Goal: Information Seeking & Learning: Find specific fact

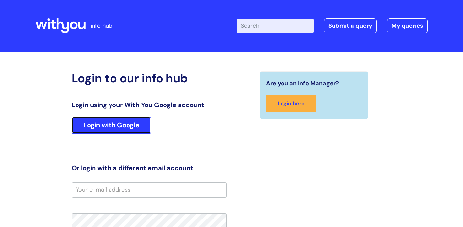
click at [134, 127] on link "Login with Google" at bounding box center [111, 125] width 79 height 17
click at [138, 129] on link "Login with Google" at bounding box center [111, 125] width 79 height 17
click at [144, 122] on link "Login with Google" at bounding box center [111, 125] width 79 height 17
click at [135, 128] on link "Login with Google" at bounding box center [111, 125] width 79 height 17
click at [130, 127] on link "Login with Google" at bounding box center [111, 125] width 79 height 17
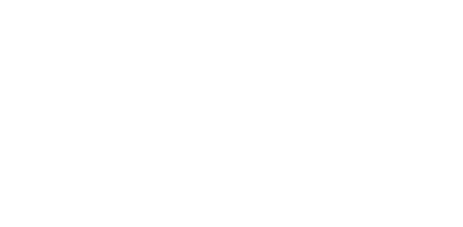
click at [0, 0] on html at bounding box center [0, 0] width 0 height 0
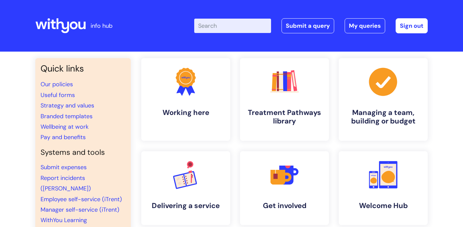
click at [216, 27] on input "Enter your search term here..." at bounding box center [232, 26] width 77 height 14
type input "e"
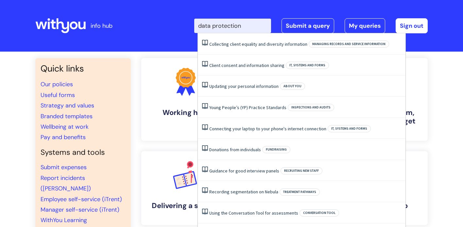
type input "data protection"
click button "Search" at bounding box center [0, 0] width 0 height 0
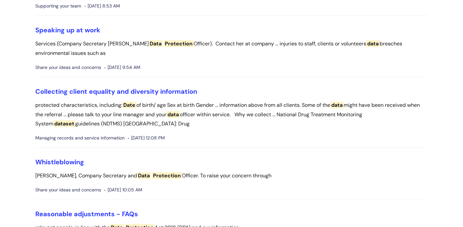
scroll to position [375, 0]
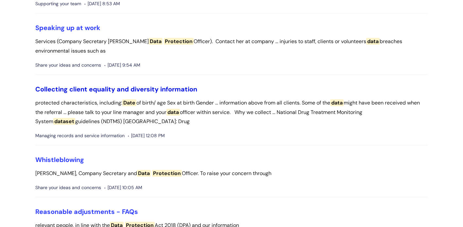
click at [166, 91] on link "Collecting client equality and diversity information" at bounding box center [116, 89] width 162 height 9
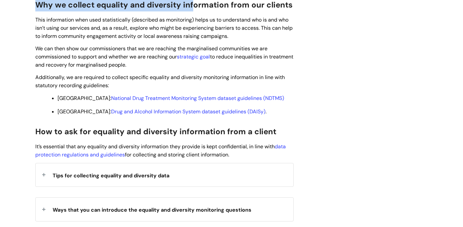
scroll to position [517, 0]
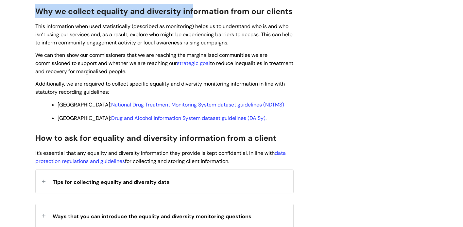
drag, startPoint x: 32, startPoint y: 101, endPoint x: 242, endPoint y: 171, distance: 221.4
click at [242, 171] on div "Collecting client equality and diversity information Modified on: Tue, 6 Feb, 2…" at bounding box center [164, 94] width 268 height 1059
copy div "What equality and diversity information is Equality and diversity information i…"
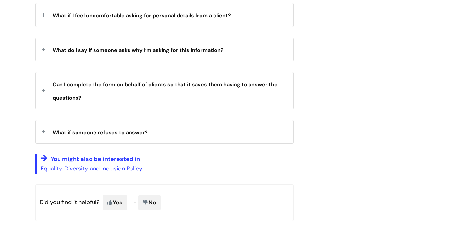
scroll to position [910, 0]
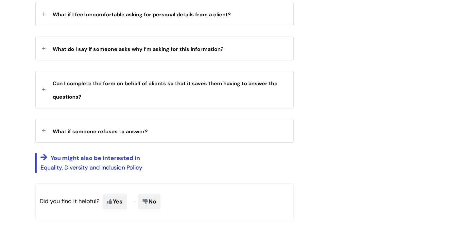
click at [97, 172] on link "Equality, Diversity and Inclusion Policy" at bounding box center [92, 168] width 102 height 8
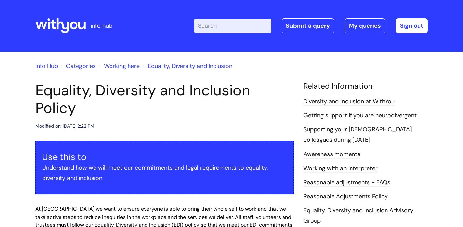
click at [224, 32] on input "Enter your search term here..." at bounding box center [232, 26] width 77 height 14
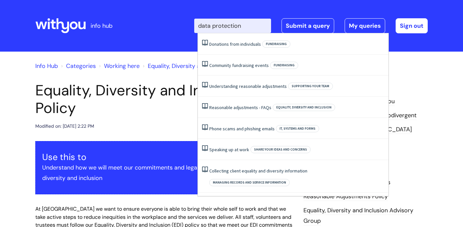
type input "data protection"
click button "Search" at bounding box center [0, 0] width 0 height 0
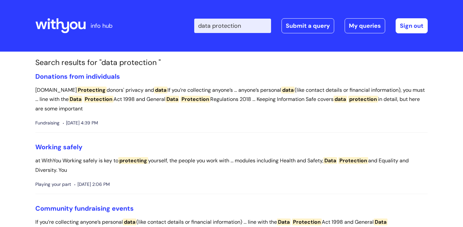
drag, startPoint x: 253, startPoint y: 27, endPoint x: 168, endPoint y: 18, distance: 85.5
click at [168, 18] on div "Enter your search term here... data protection Search Submit a query My queries…" at bounding box center [280, 26] width 295 height 39
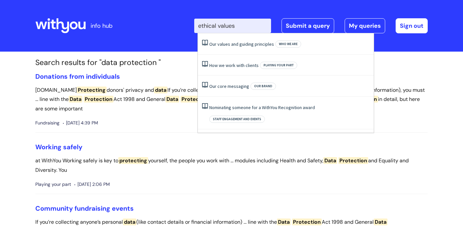
type input "ethical values"
click button "Search" at bounding box center [0, 0] width 0 height 0
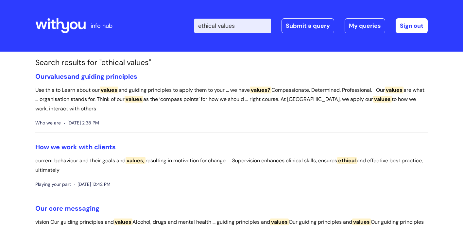
drag, startPoint x: 249, startPoint y: 27, endPoint x: 144, endPoint y: 24, distance: 105.1
click at [144, 24] on div "Enter your search term here... ethical values Search Submit a query My queries …" at bounding box center [280, 26] width 295 height 39
type input "EID police"
click button "Search" at bounding box center [0, 0] width 0 height 0
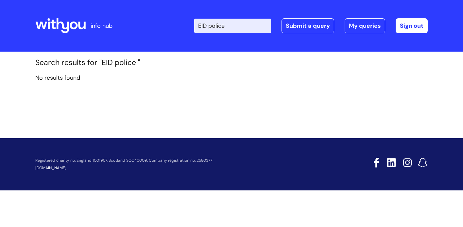
drag, startPoint x: 237, startPoint y: 25, endPoint x: 202, endPoint y: 21, distance: 35.5
click at [202, 21] on input "EID police" at bounding box center [232, 26] width 77 height 14
type input "e"
type input "data protection"
click button "Search" at bounding box center [0, 0] width 0 height 0
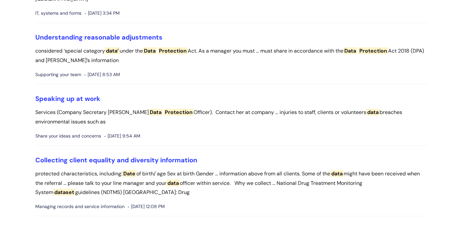
scroll to position [306, 0]
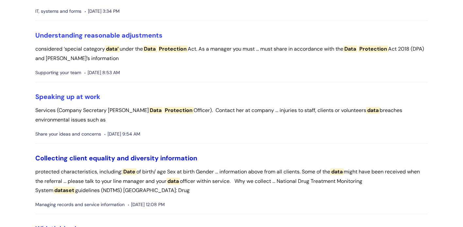
click at [183, 159] on link "Collecting client equality and diversity information" at bounding box center [116, 158] width 162 height 9
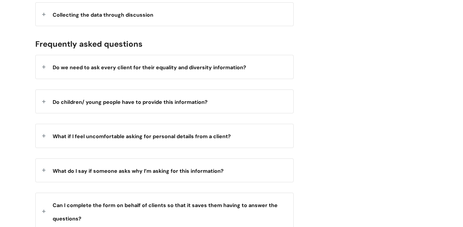
scroll to position [1019, 0]
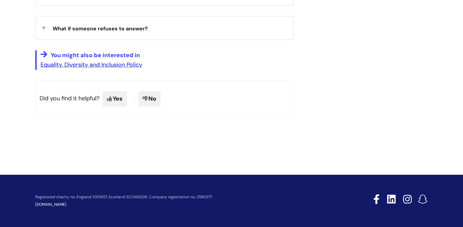
click at [135, 65] on link "Equality, Diversity and Inclusion Policy" at bounding box center [92, 65] width 102 height 8
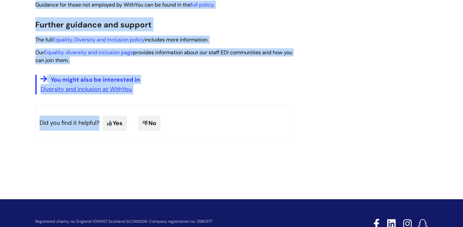
scroll to position [803, 0]
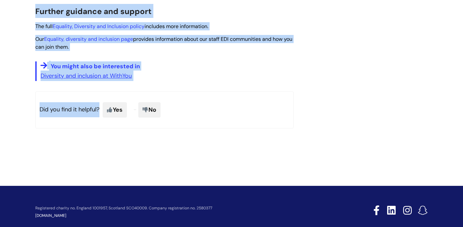
drag, startPoint x: 32, startPoint y: 37, endPoint x: 170, endPoint y: 39, distance: 137.7
copy article "Loremips, Dolorsita con Adipiscin Elitse Doeiusmo te: Inc, 54 Utl, 5262 et 7:35…"
